Goal: Browse casually: Explore the website without a specific task or goal

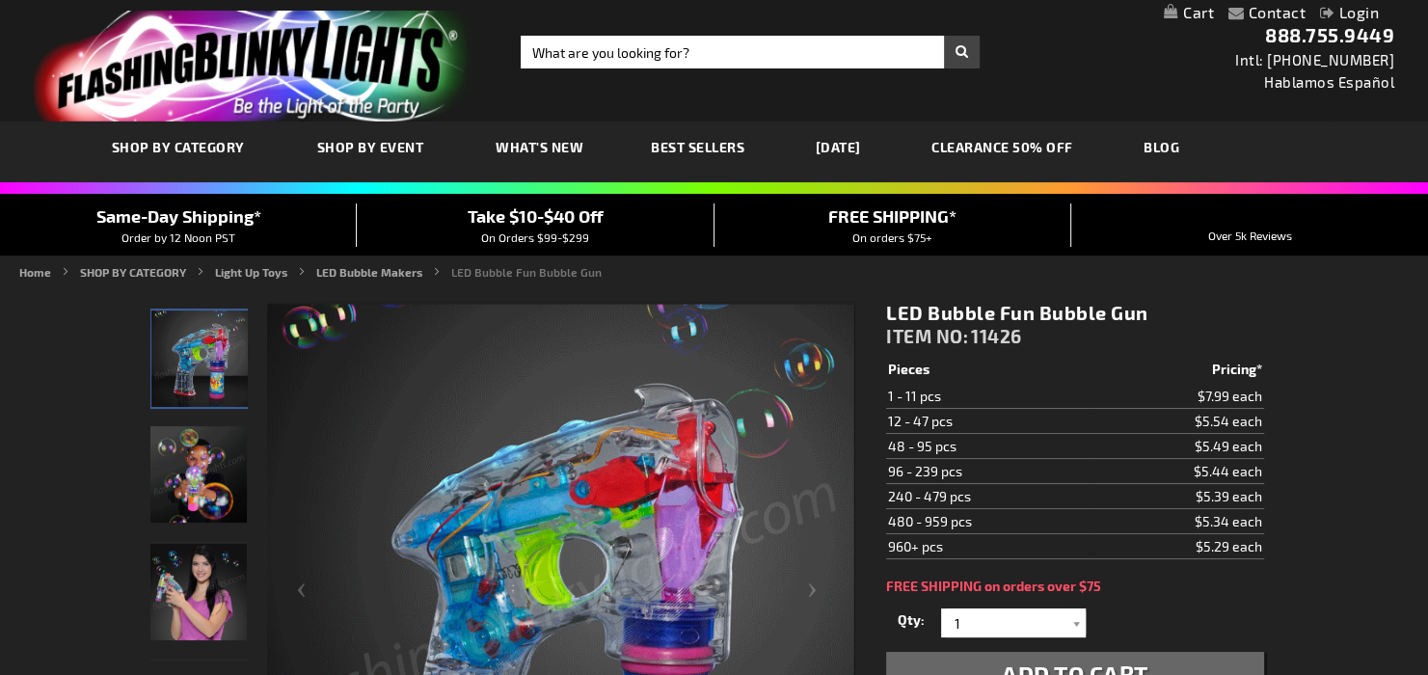
click at [1056, 149] on link "CLEARANCE 50% OFF" at bounding box center [1002, 147] width 171 height 65
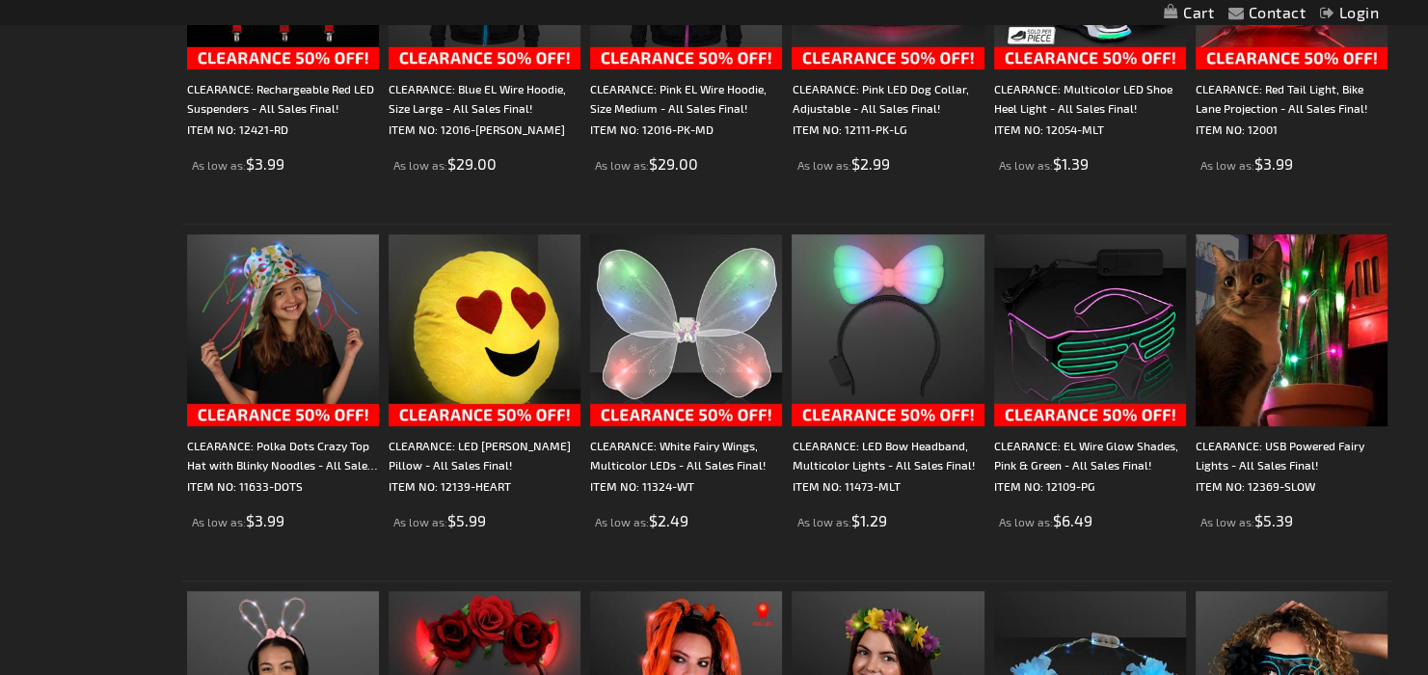
scroll to position [915, 0]
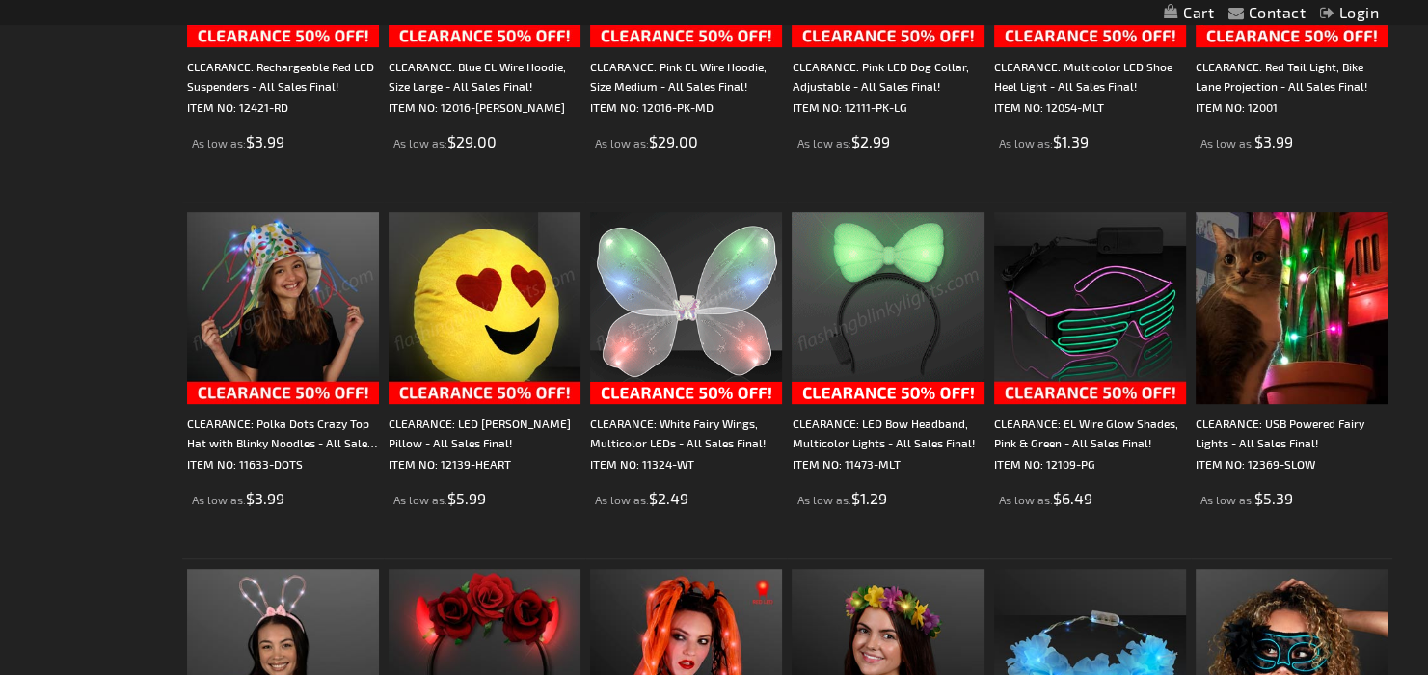
click at [510, 302] on img at bounding box center [484, 308] width 192 height 192
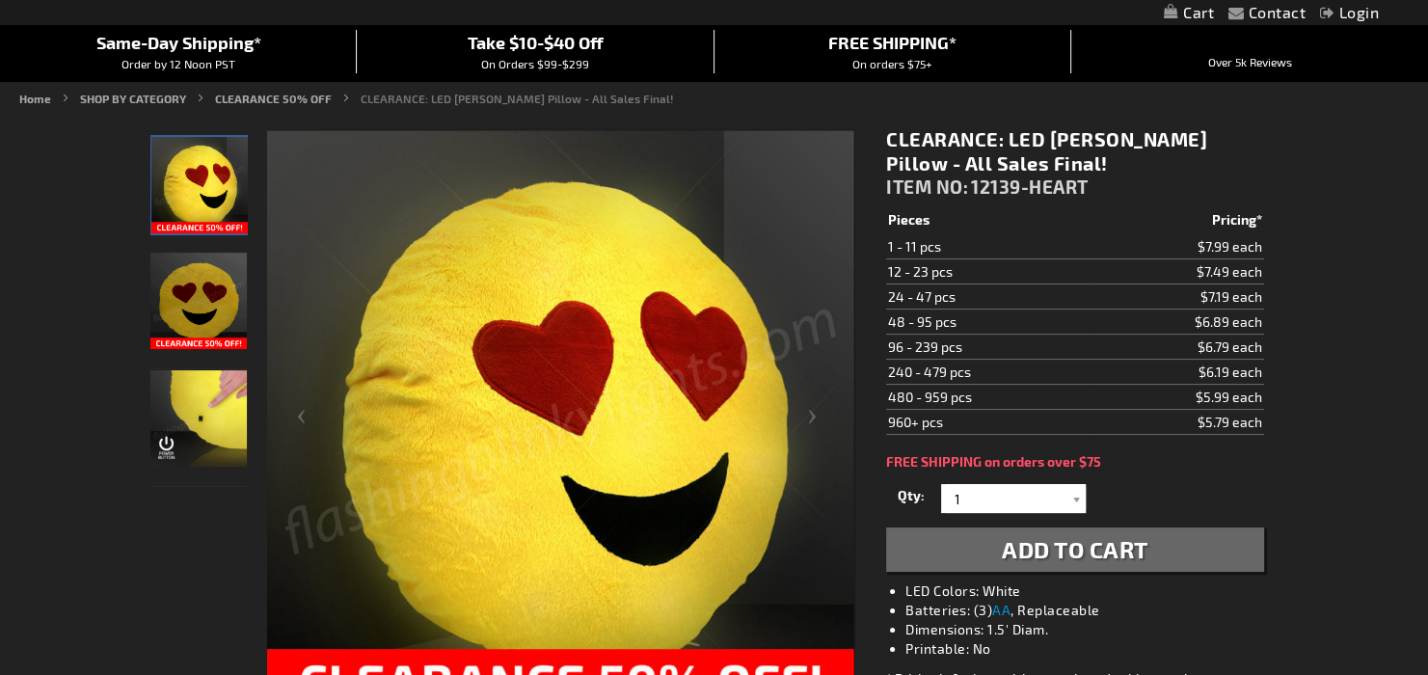
scroll to position [170, 0]
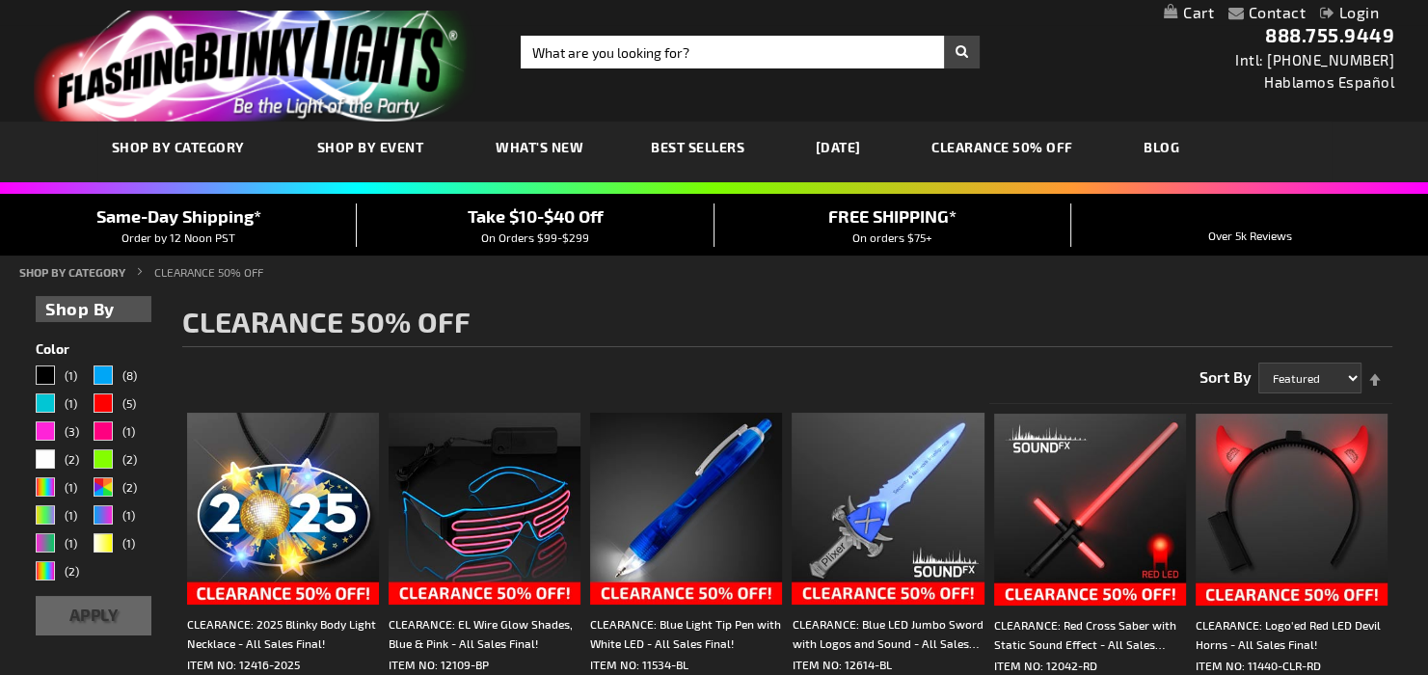
click at [692, 147] on span "Best Sellers" at bounding box center [698, 147] width 94 height 16
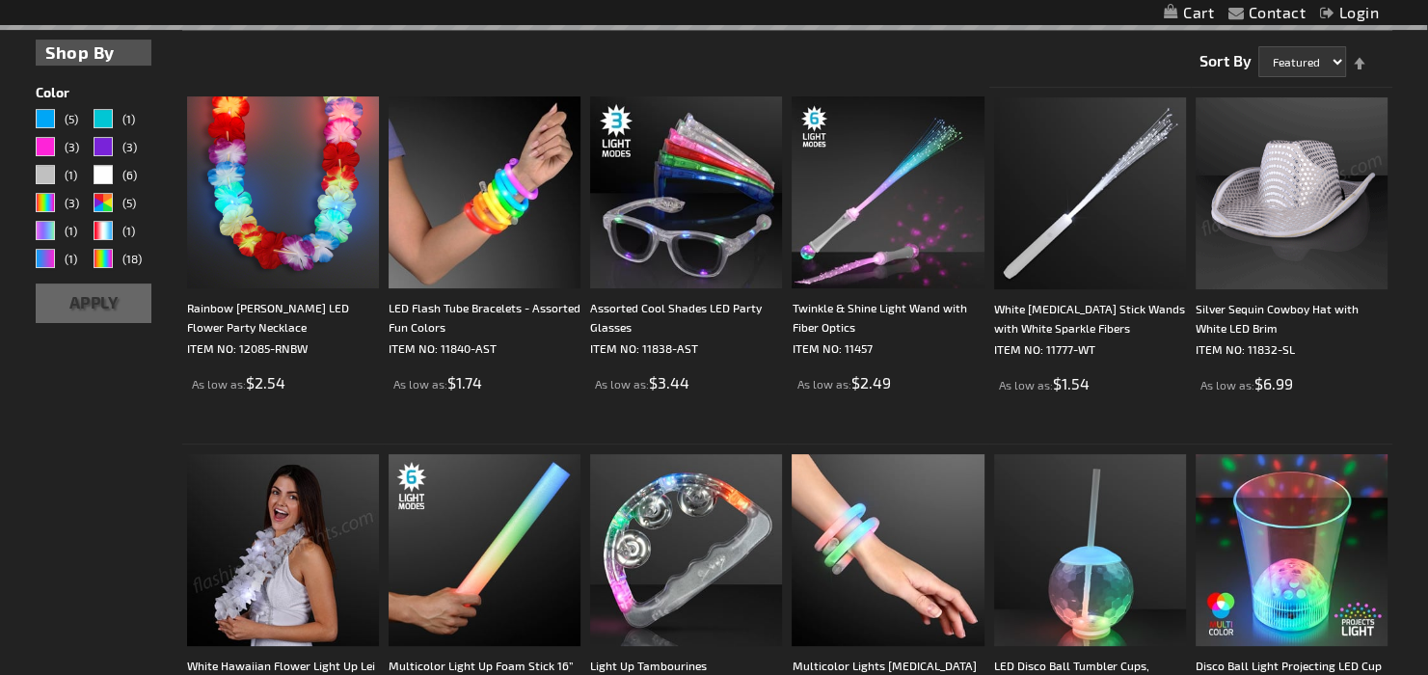
scroll to position [487, 0]
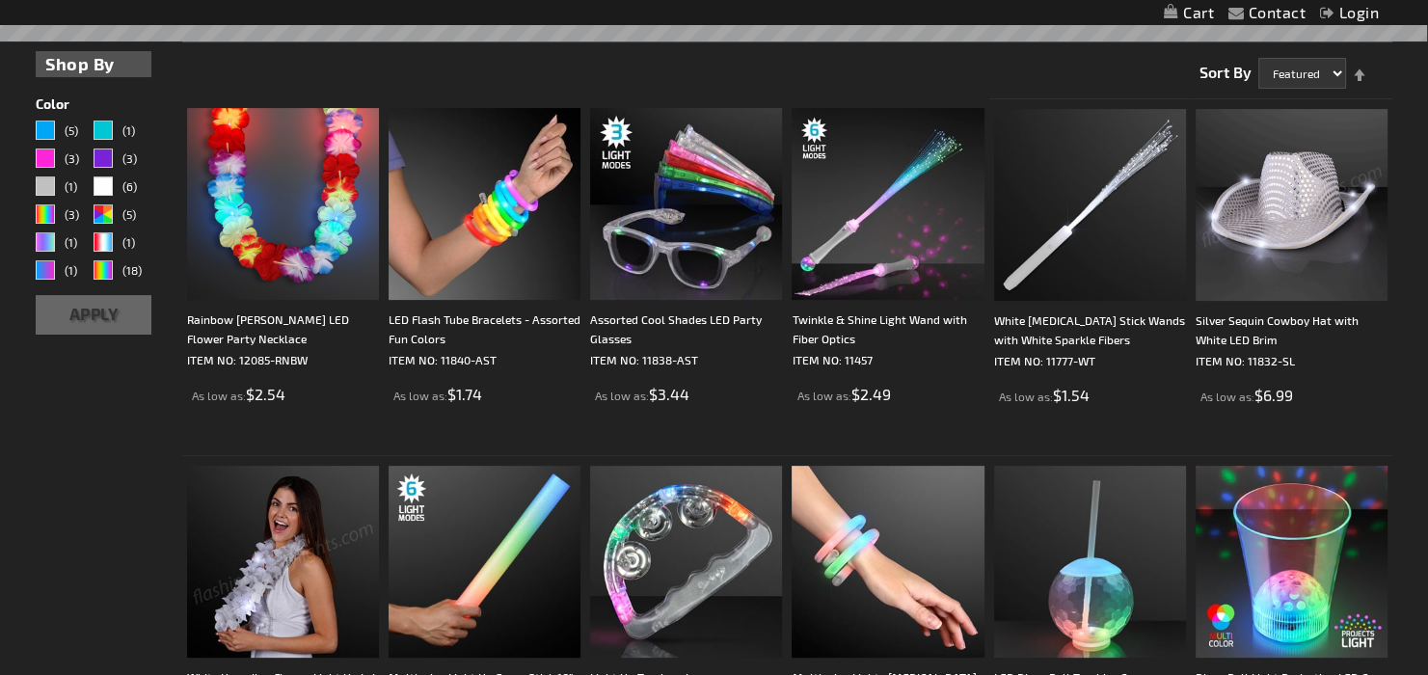
click at [1304, 175] on img at bounding box center [1291, 205] width 192 height 192
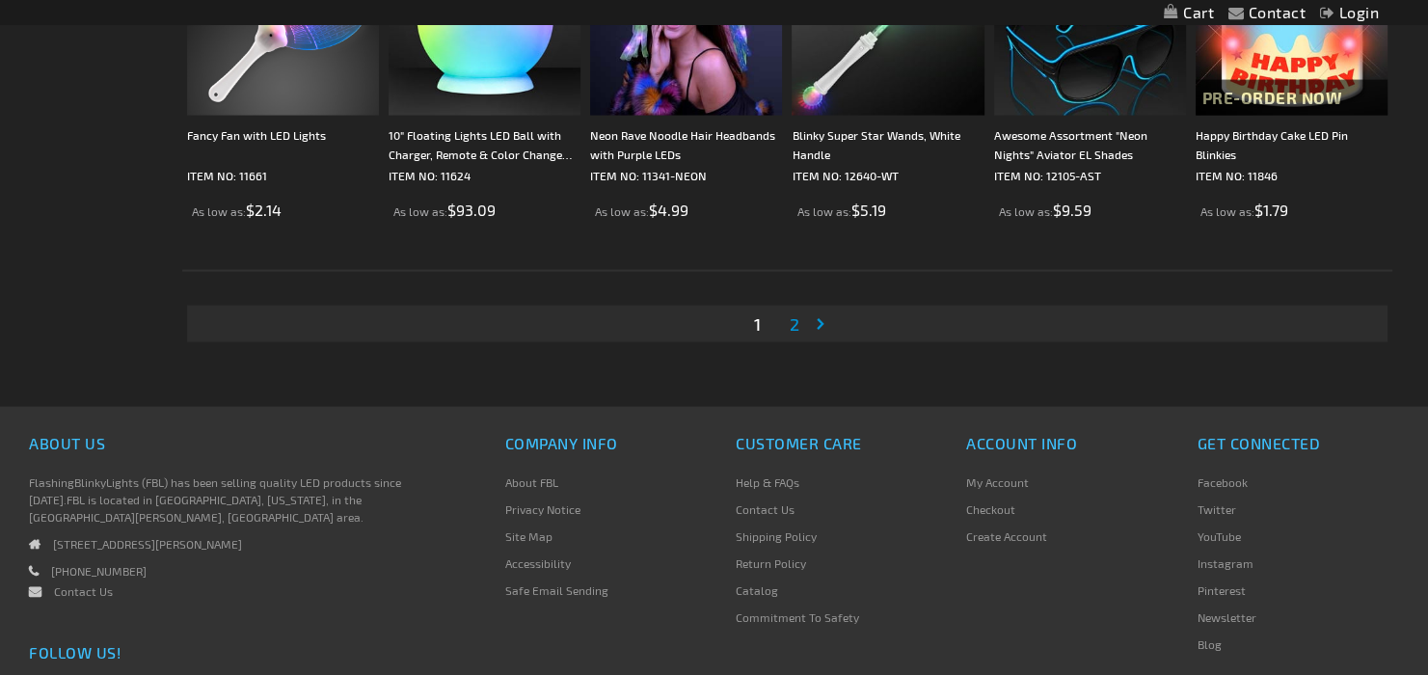
scroll to position [3888, 0]
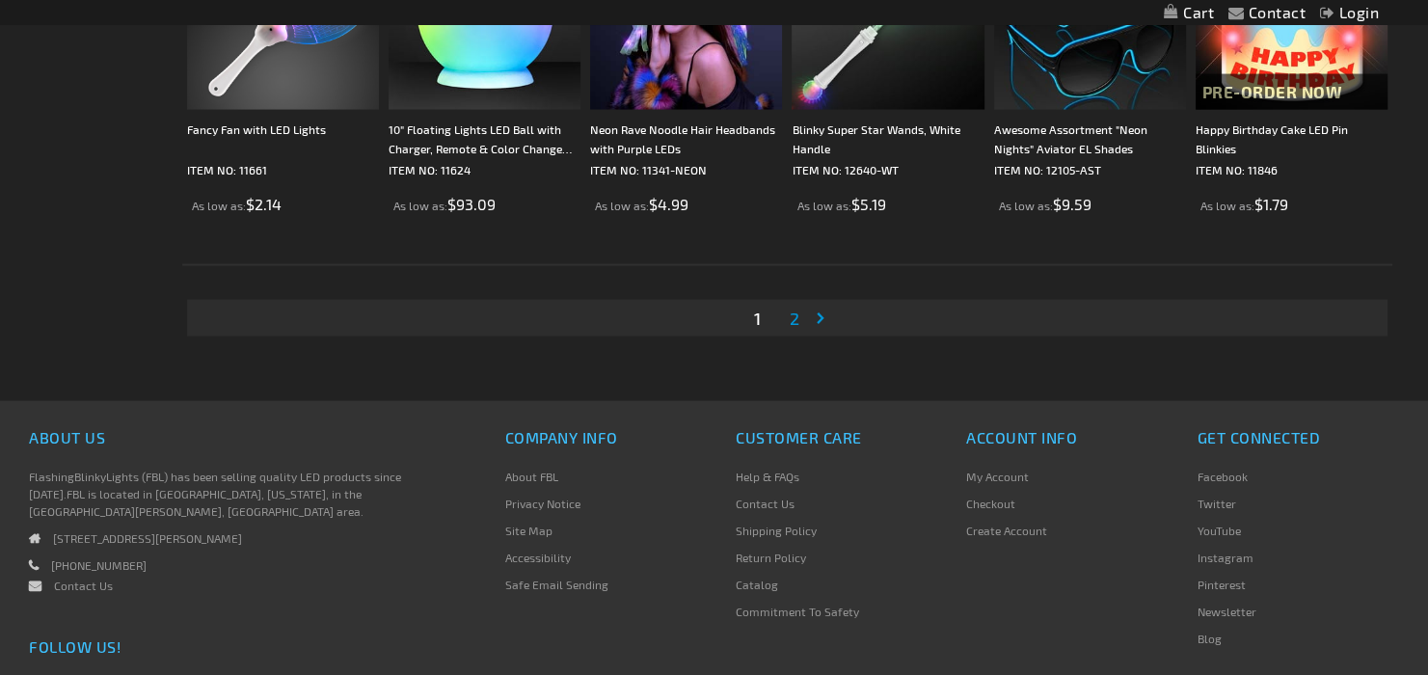
click at [792, 318] on span "2" at bounding box center [794, 317] width 10 height 21
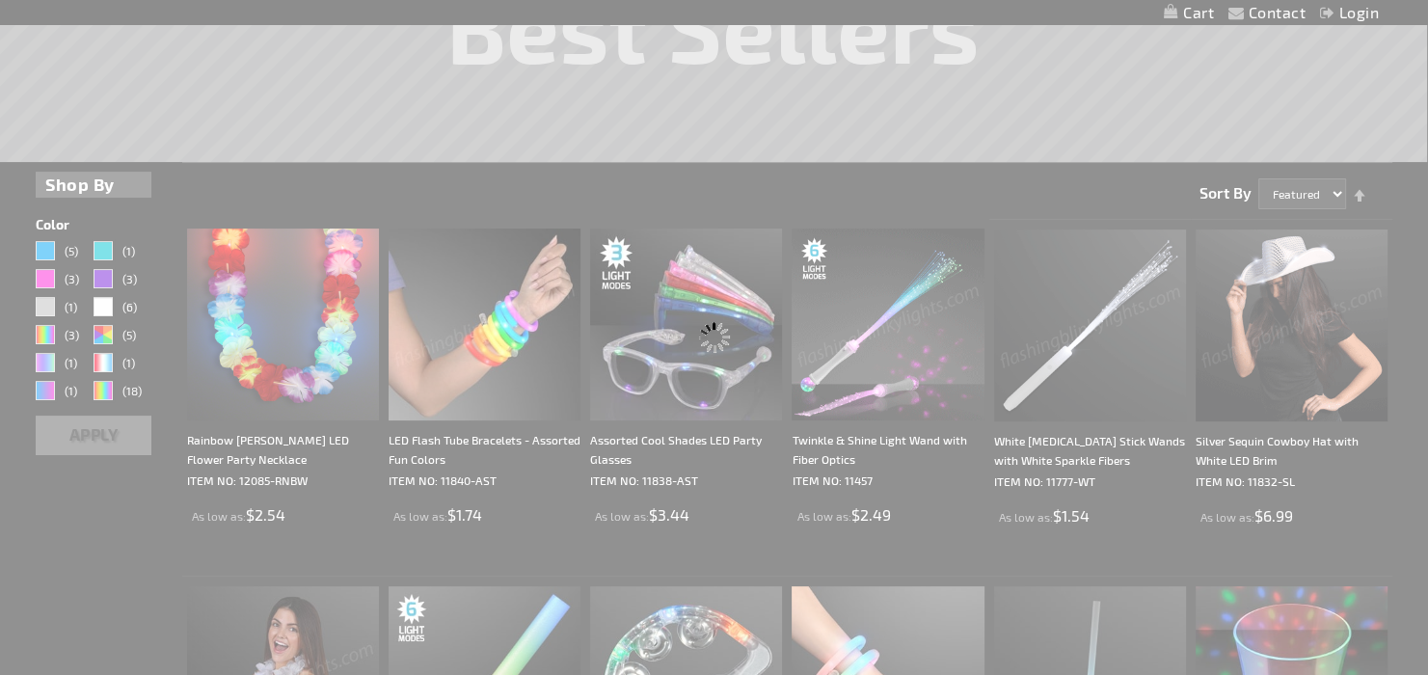
scroll to position [16, 0]
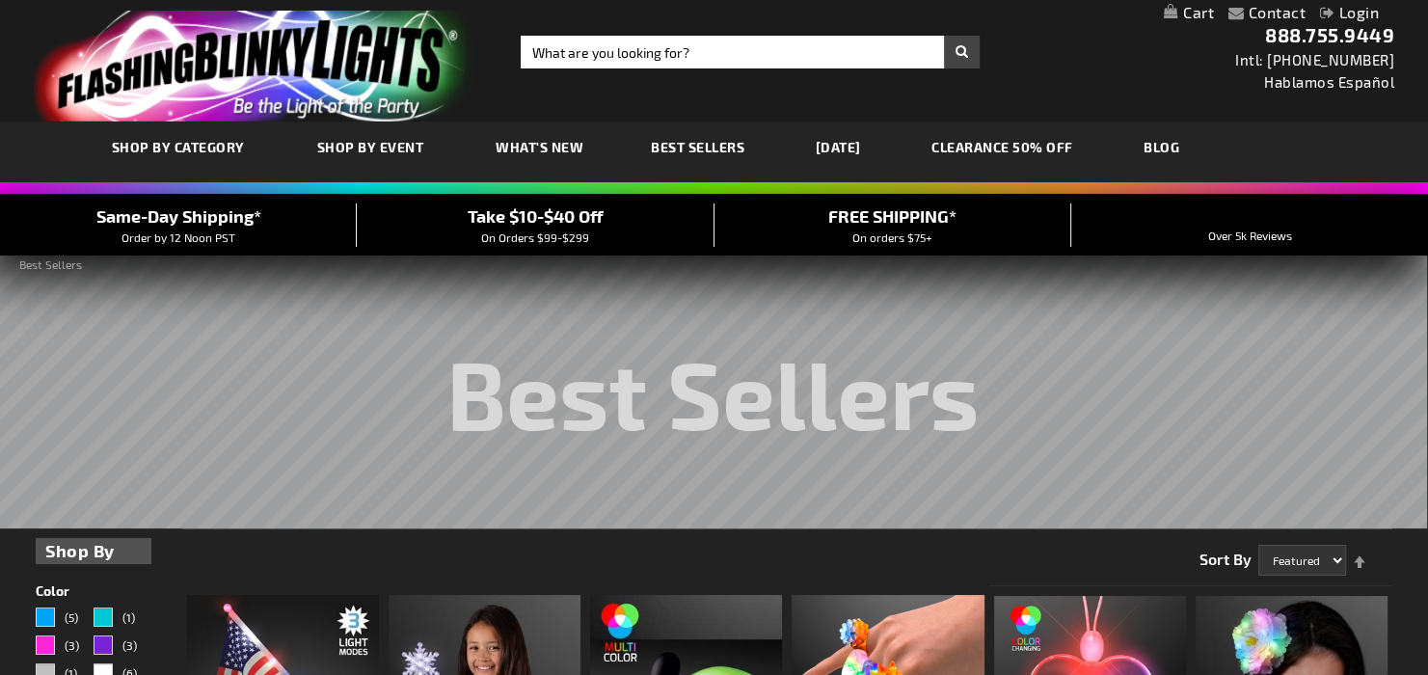
click at [556, 148] on span "What's New" at bounding box center [539, 147] width 88 height 16
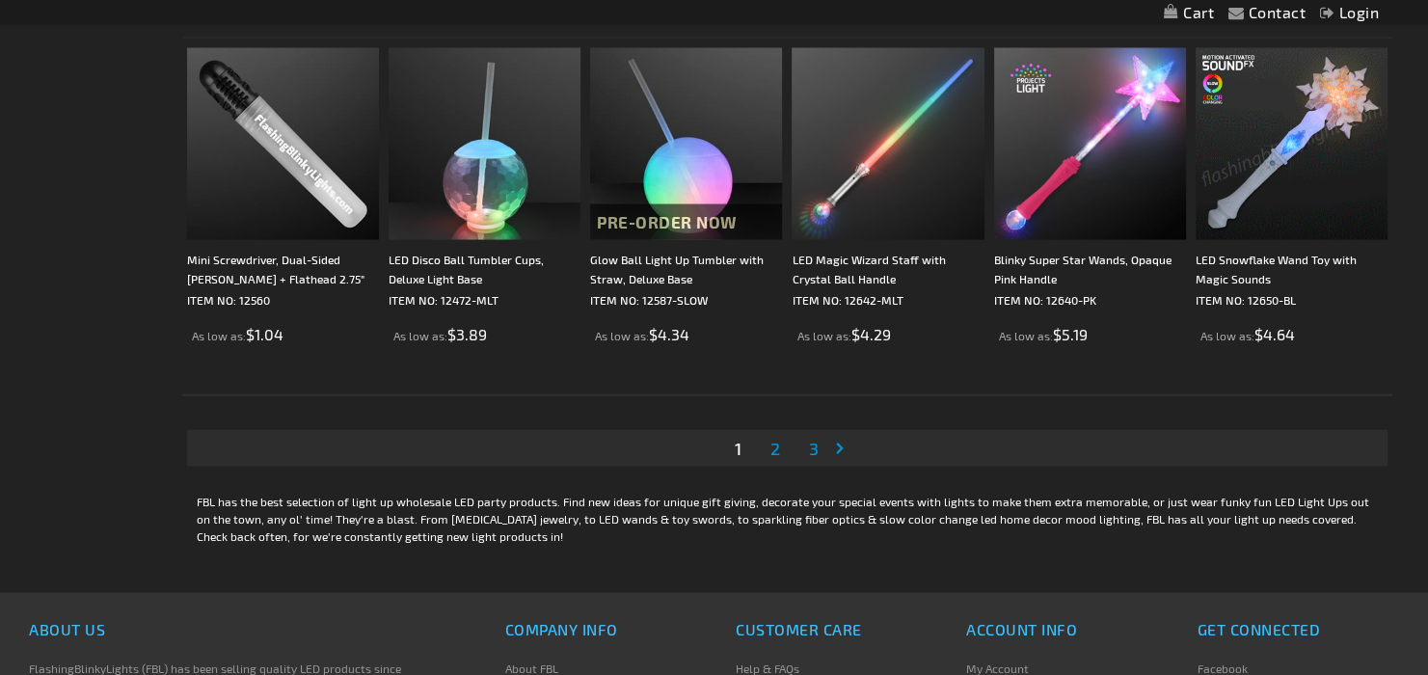
scroll to position [3559, 0]
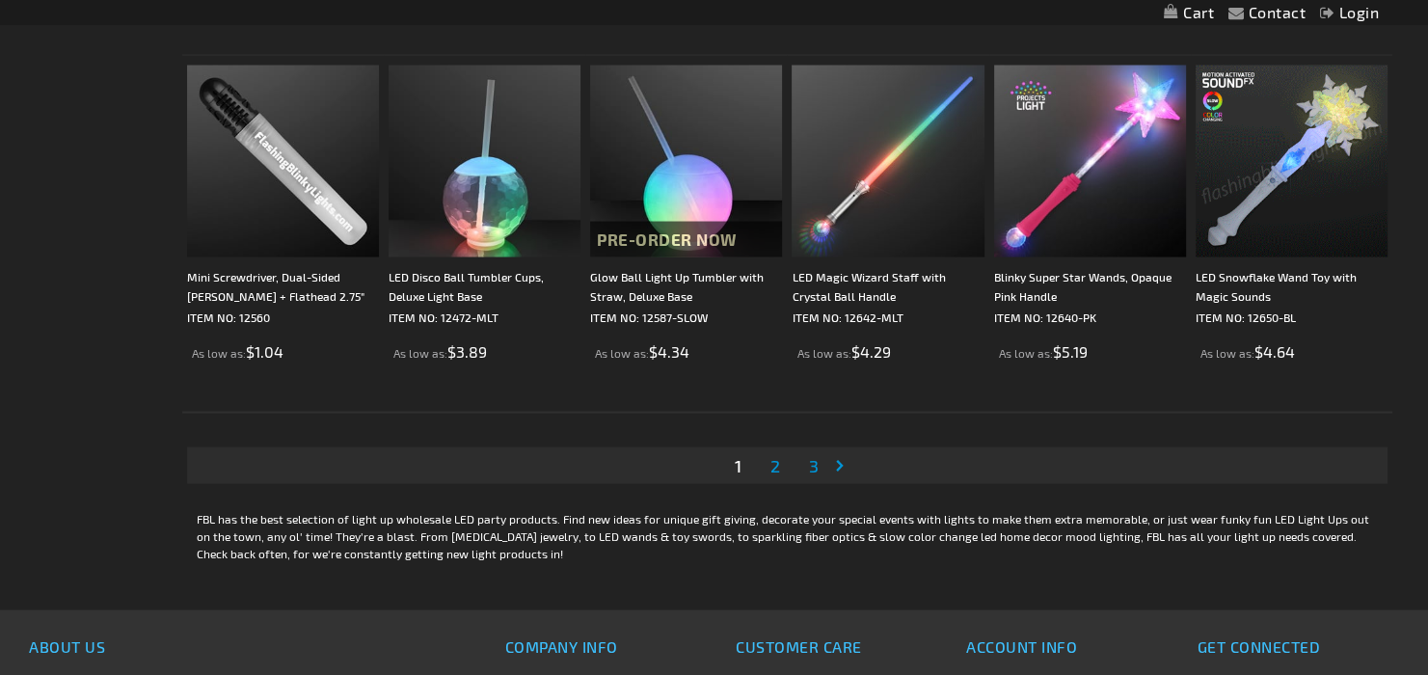
click at [774, 461] on span "2" at bounding box center [775, 464] width 10 height 21
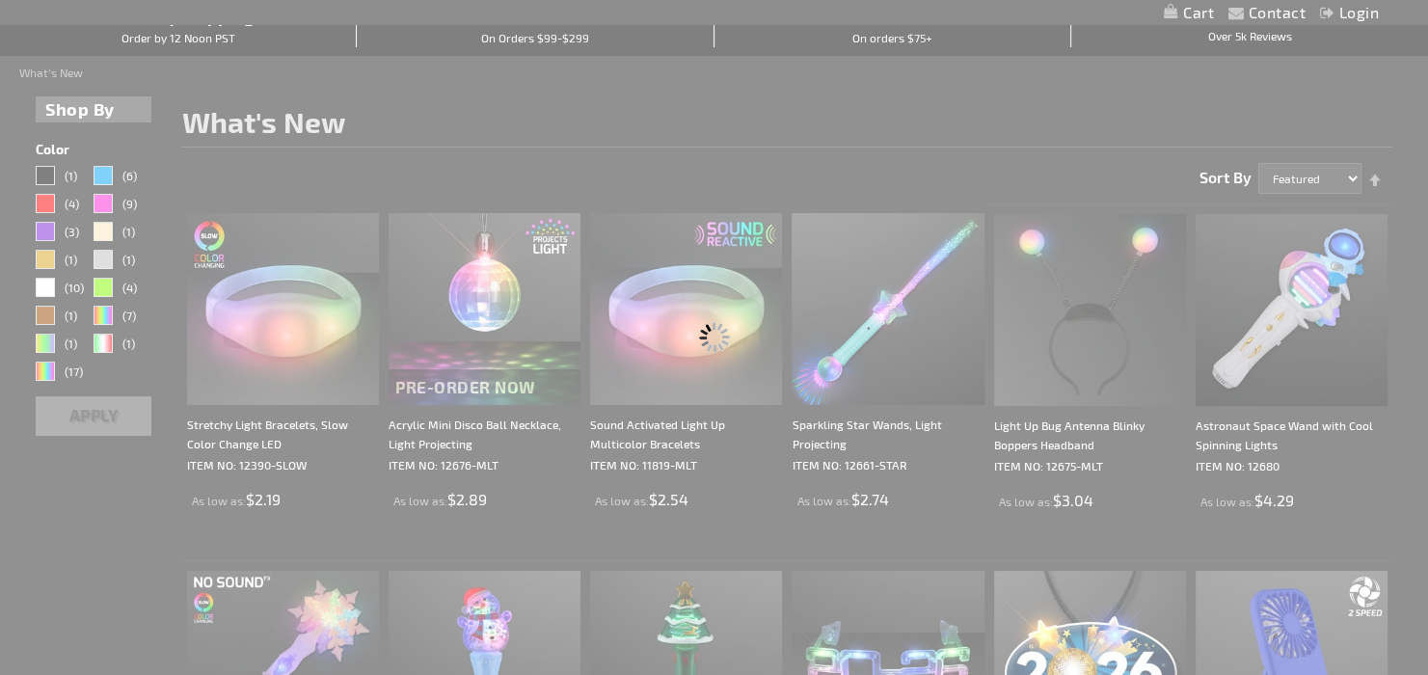
scroll to position [0, 0]
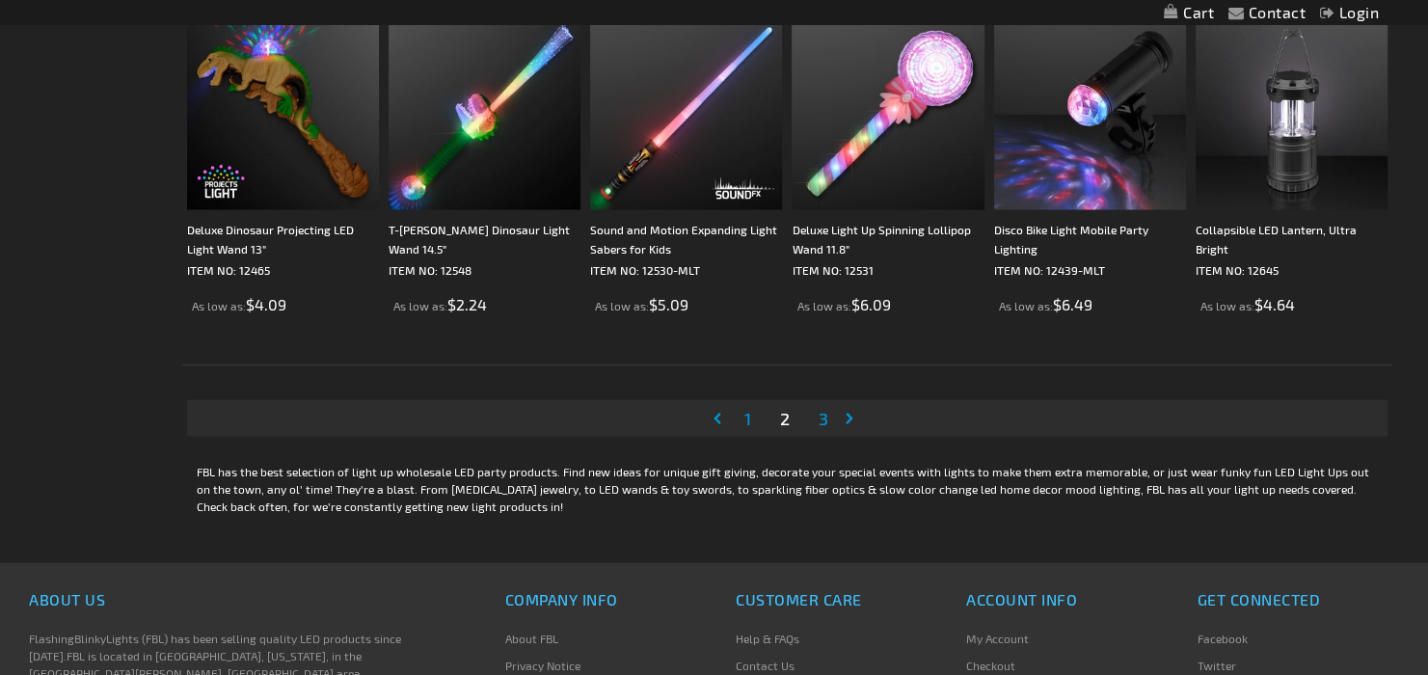
scroll to position [3594, 0]
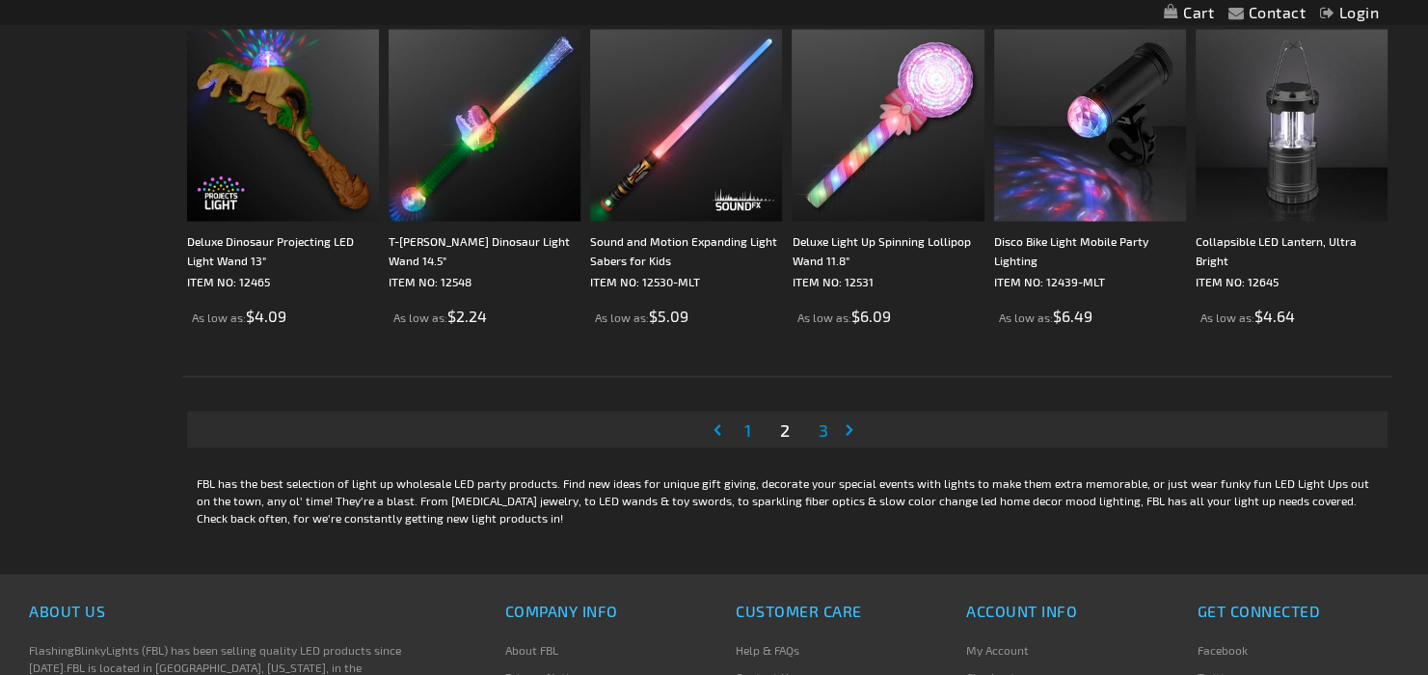
click at [830, 423] on link "Page 3" at bounding box center [823, 429] width 17 height 29
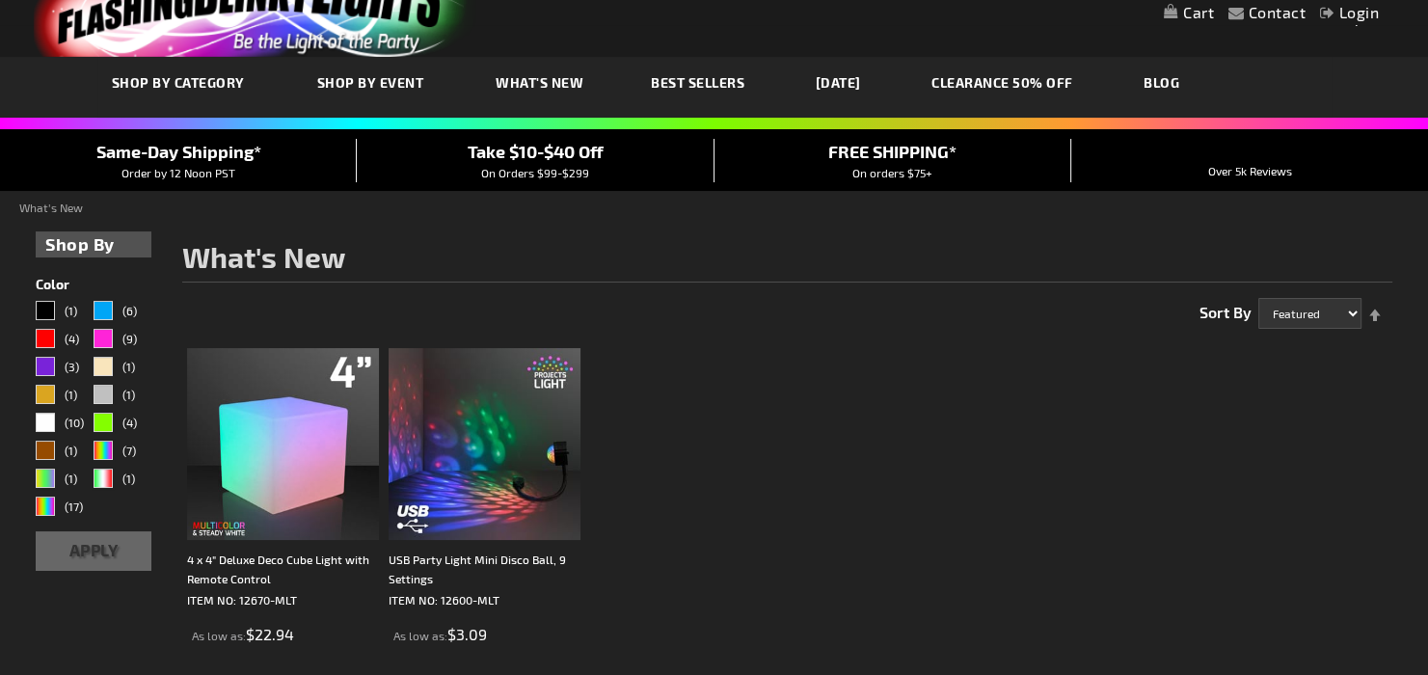
scroll to position [71, 0]
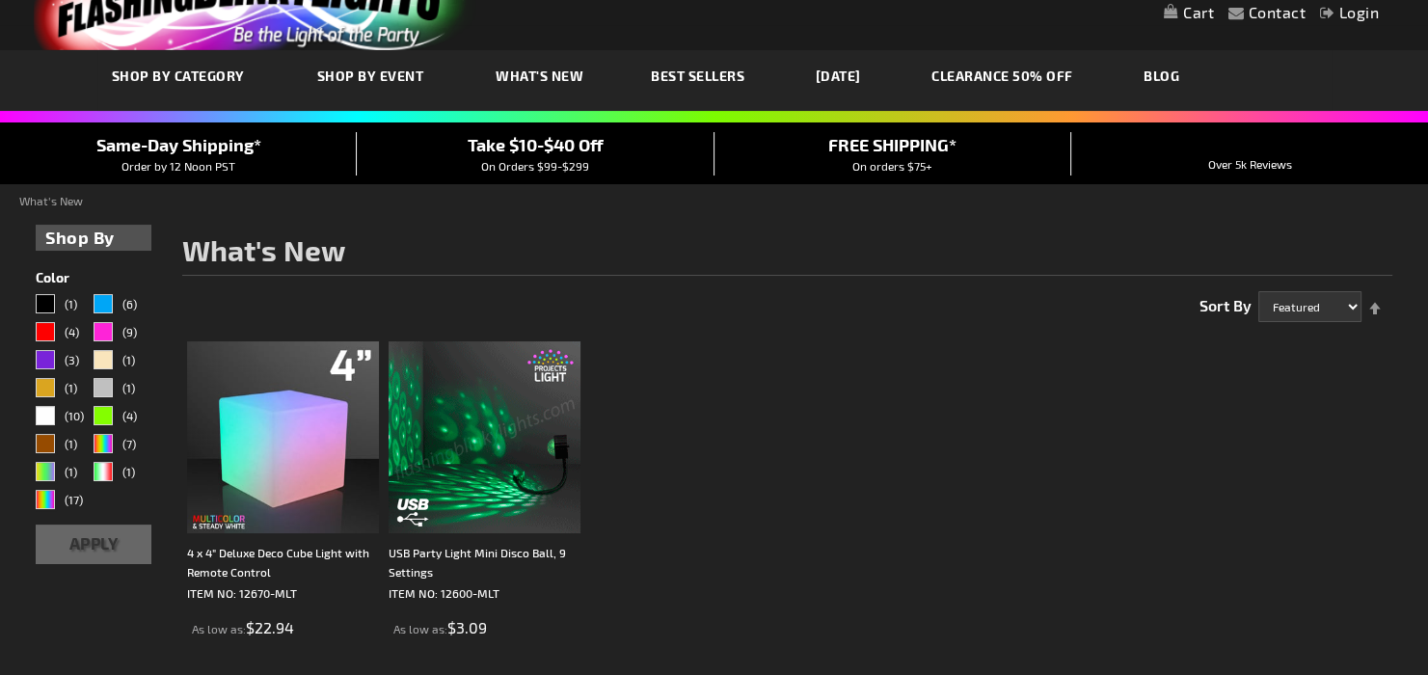
click at [501, 432] on img at bounding box center [484, 437] width 192 height 192
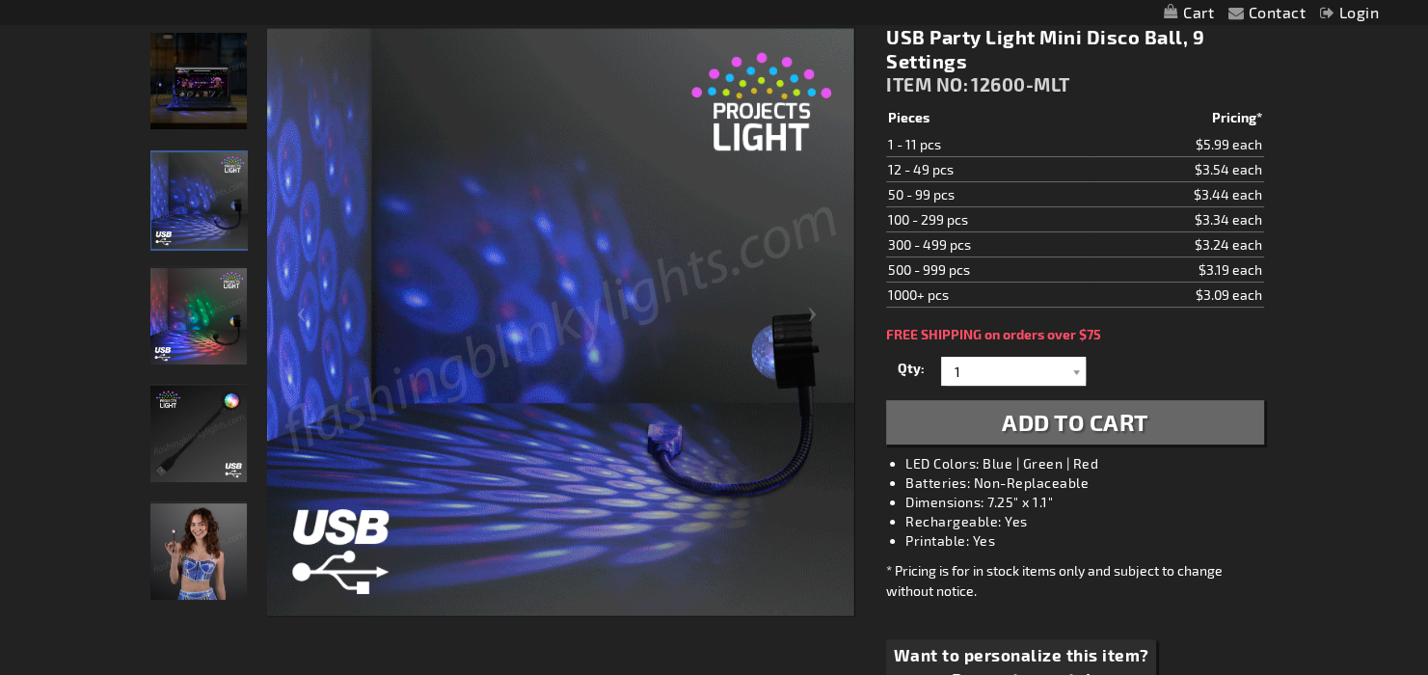
scroll to position [273, 0]
